Goal: Feedback & Contribution: Leave review/rating

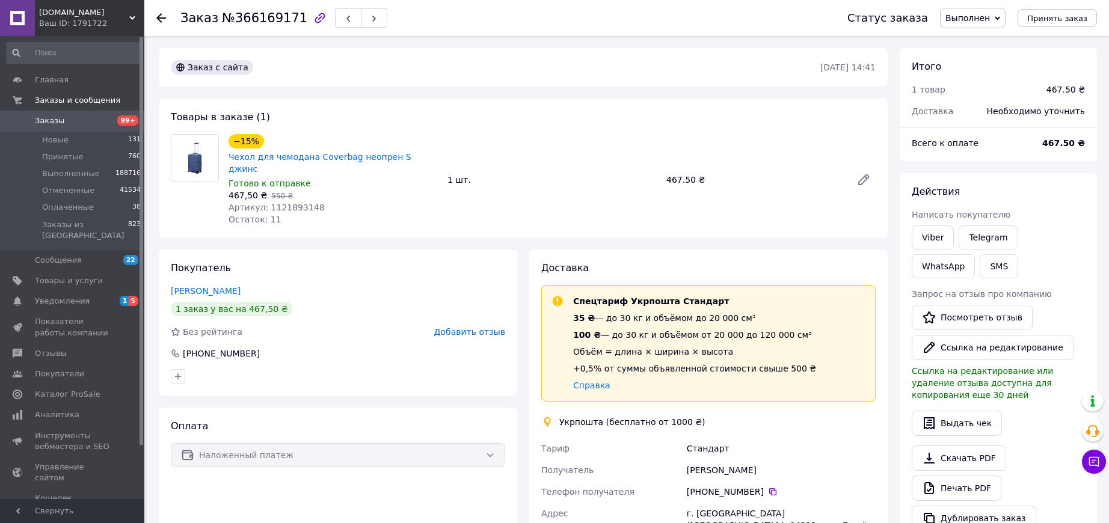
click at [271, 20] on span "№366169171" at bounding box center [264, 18] width 85 height 14
copy span "366169171"
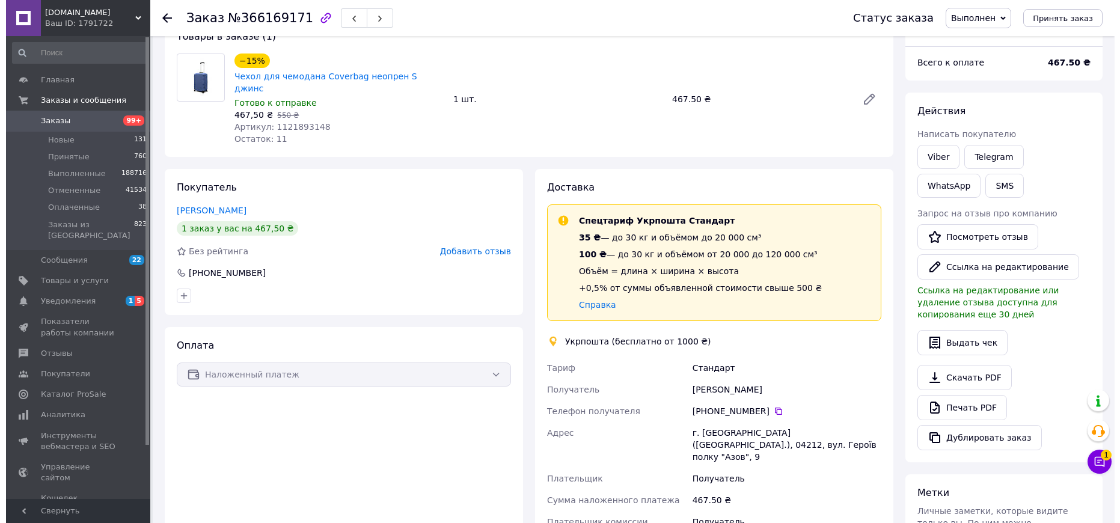
scroll to position [226, 0]
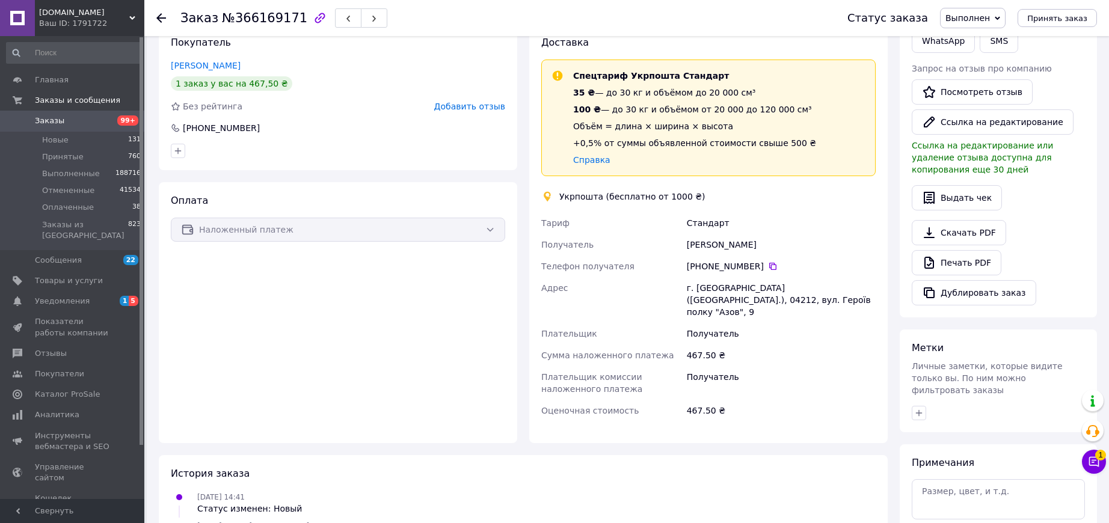
click at [488, 102] on span "Добавить отзыв" at bounding box center [469, 107] width 71 height 10
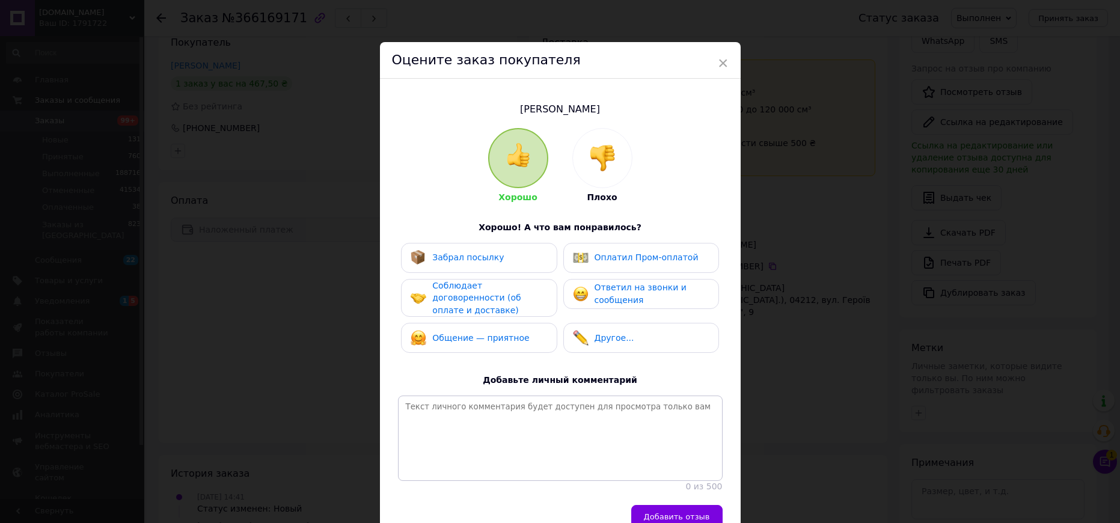
click at [604, 155] on img at bounding box center [602, 158] width 26 height 26
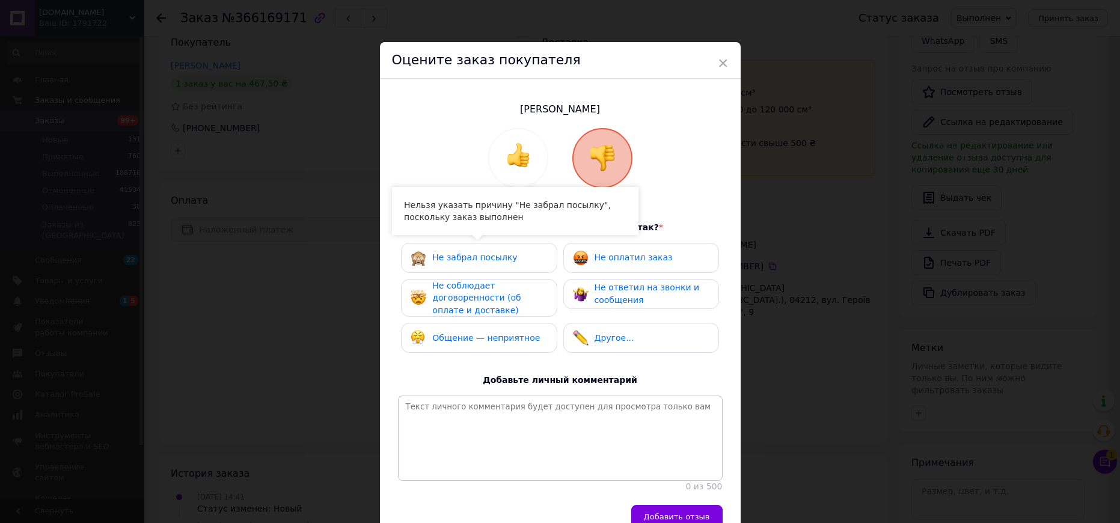
drag, startPoint x: 470, startPoint y: 290, endPoint x: 471, endPoint y: 272, distance: 17.5
click at [471, 290] on span "Не соблюдает договоренности (об оплате и доставке)" at bounding box center [476, 298] width 88 height 34
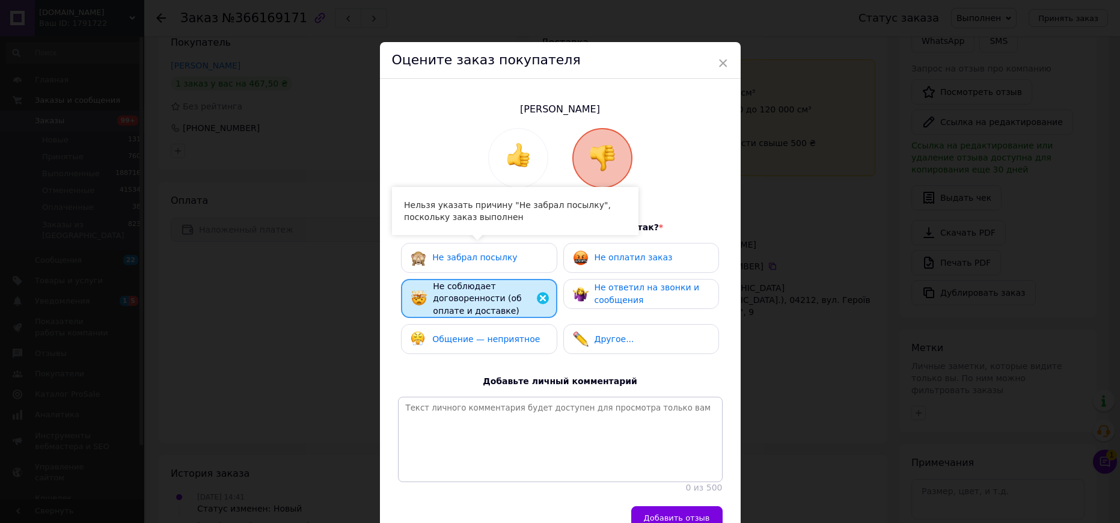
click at [471, 258] on span "Не забрал посылку" at bounding box center [474, 258] width 85 height 10
click at [606, 267] on div "Не оплатил заказ" at bounding box center [642, 258] width 156 height 30
drag, startPoint x: 606, startPoint y: 291, endPoint x: 595, endPoint y: 298, distance: 12.7
click at [604, 295] on span "Не ответил на звонки и сообщения" at bounding box center [647, 294] width 105 height 22
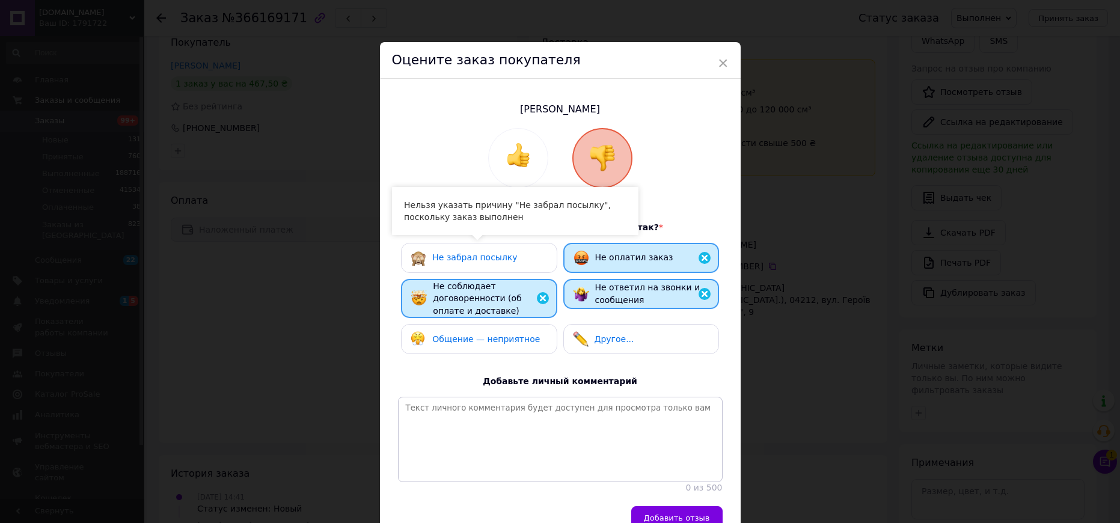
click at [507, 344] on div "Общение — неприятное" at bounding box center [475, 339] width 129 height 16
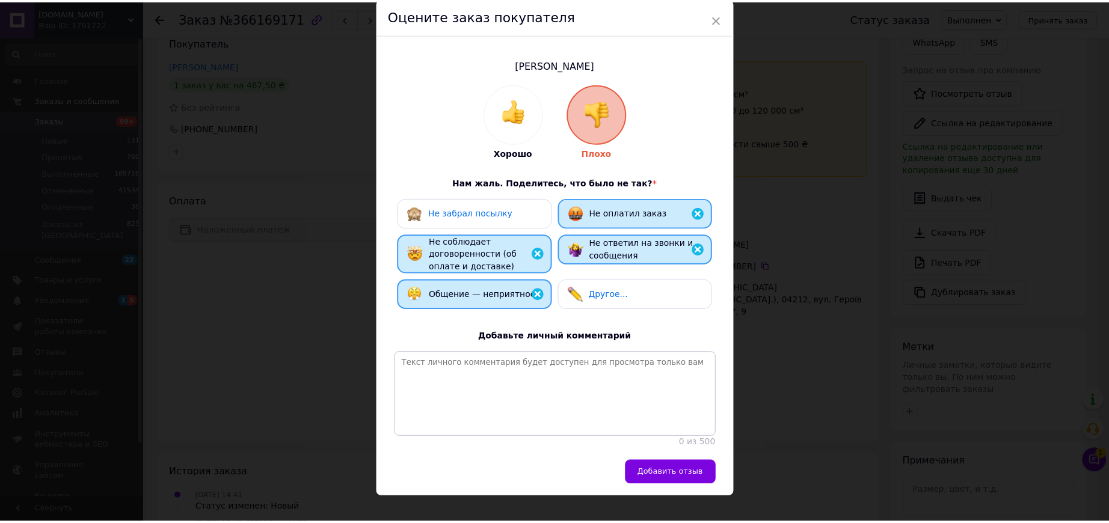
scroll to position [69, 0]
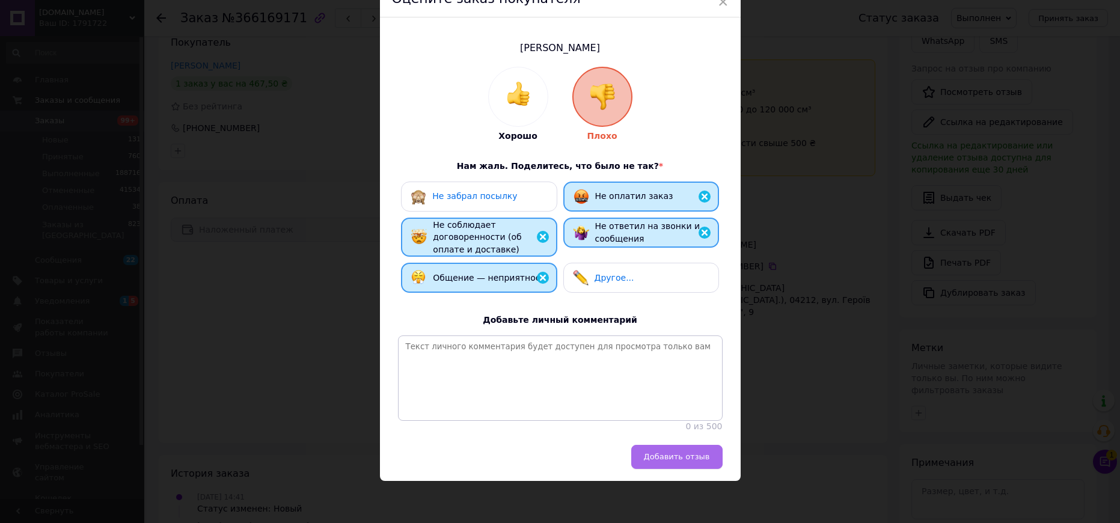
click at [668, 461] on span "Добавить отзыв" at bounding box center [677, 456] width 66 height 9
